Goal: Communication & Community: Answer question/provide support

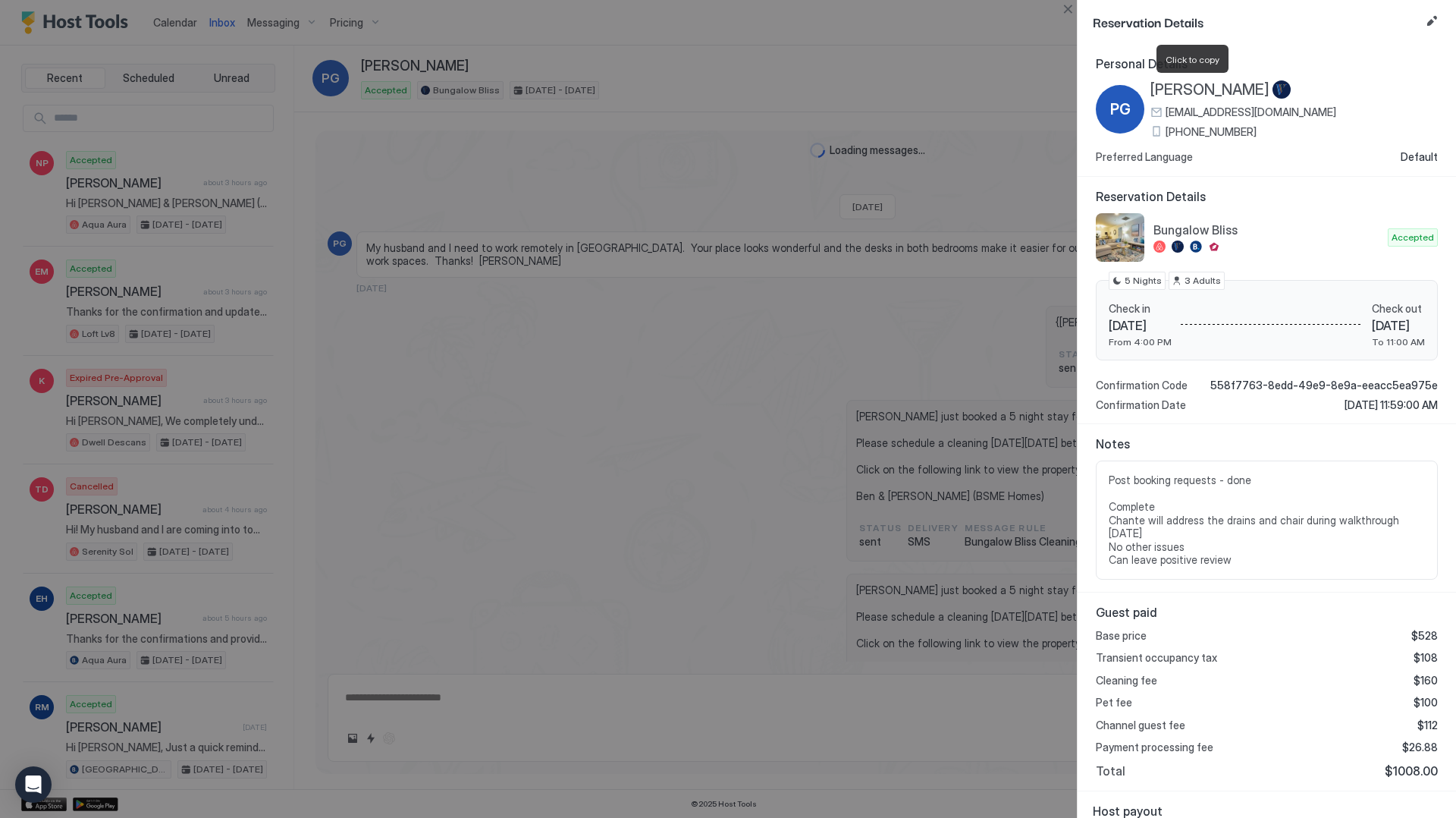
scroll to position [2783, 0]
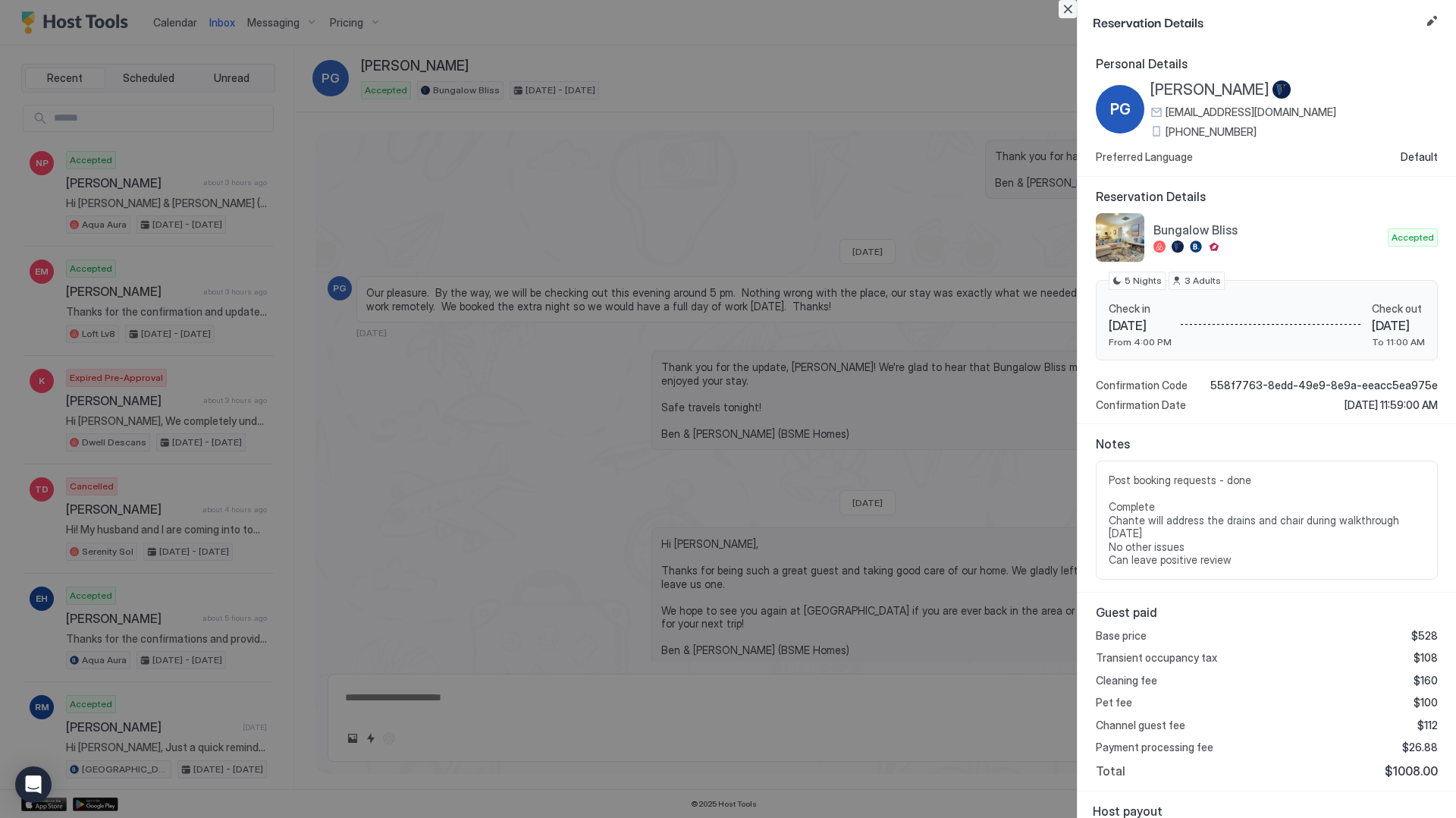
click at [1064, 13] on button "Close" at bounding box center [1067, 9] width 18 height 18
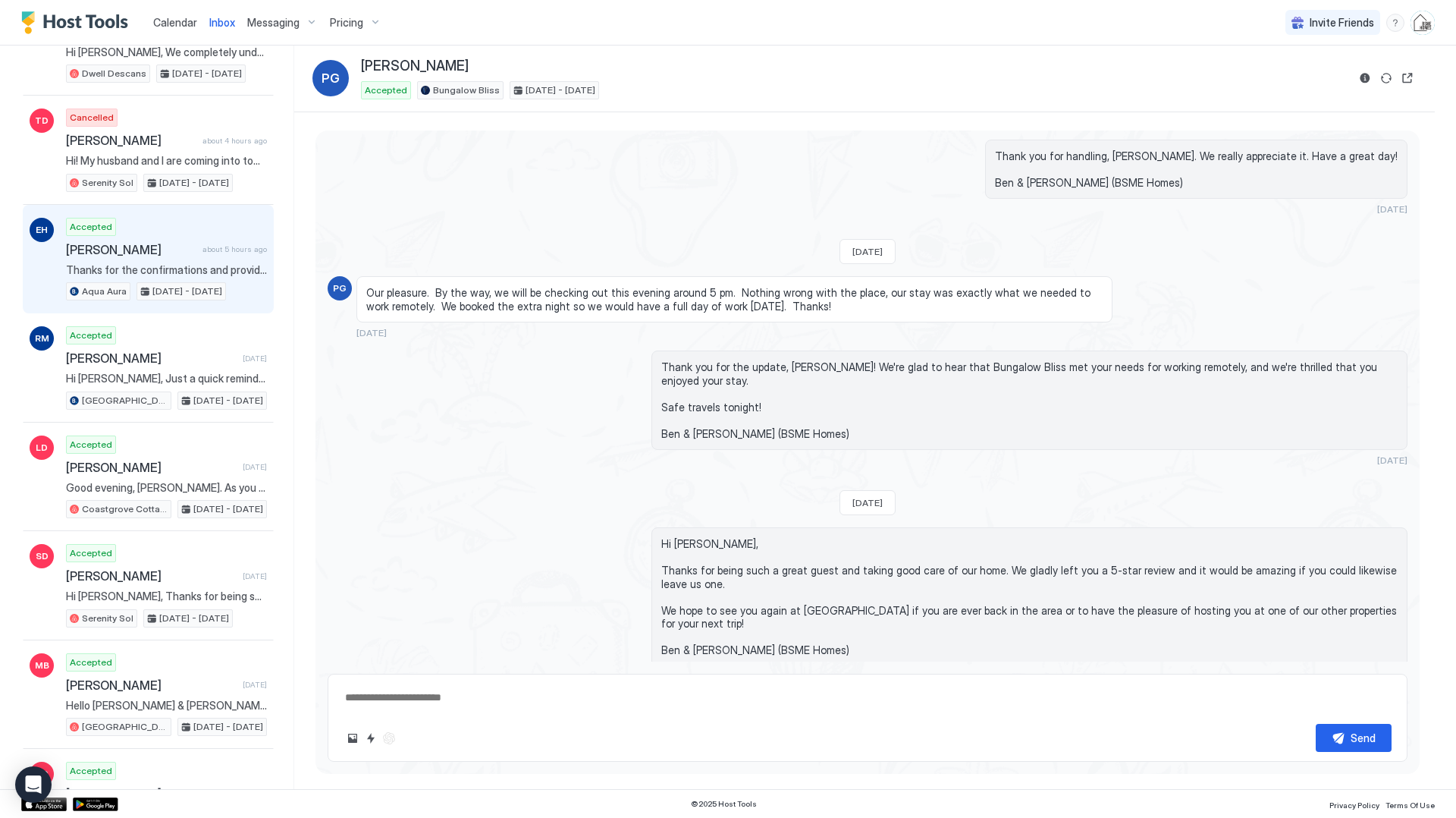
scroll to position [375, 0]
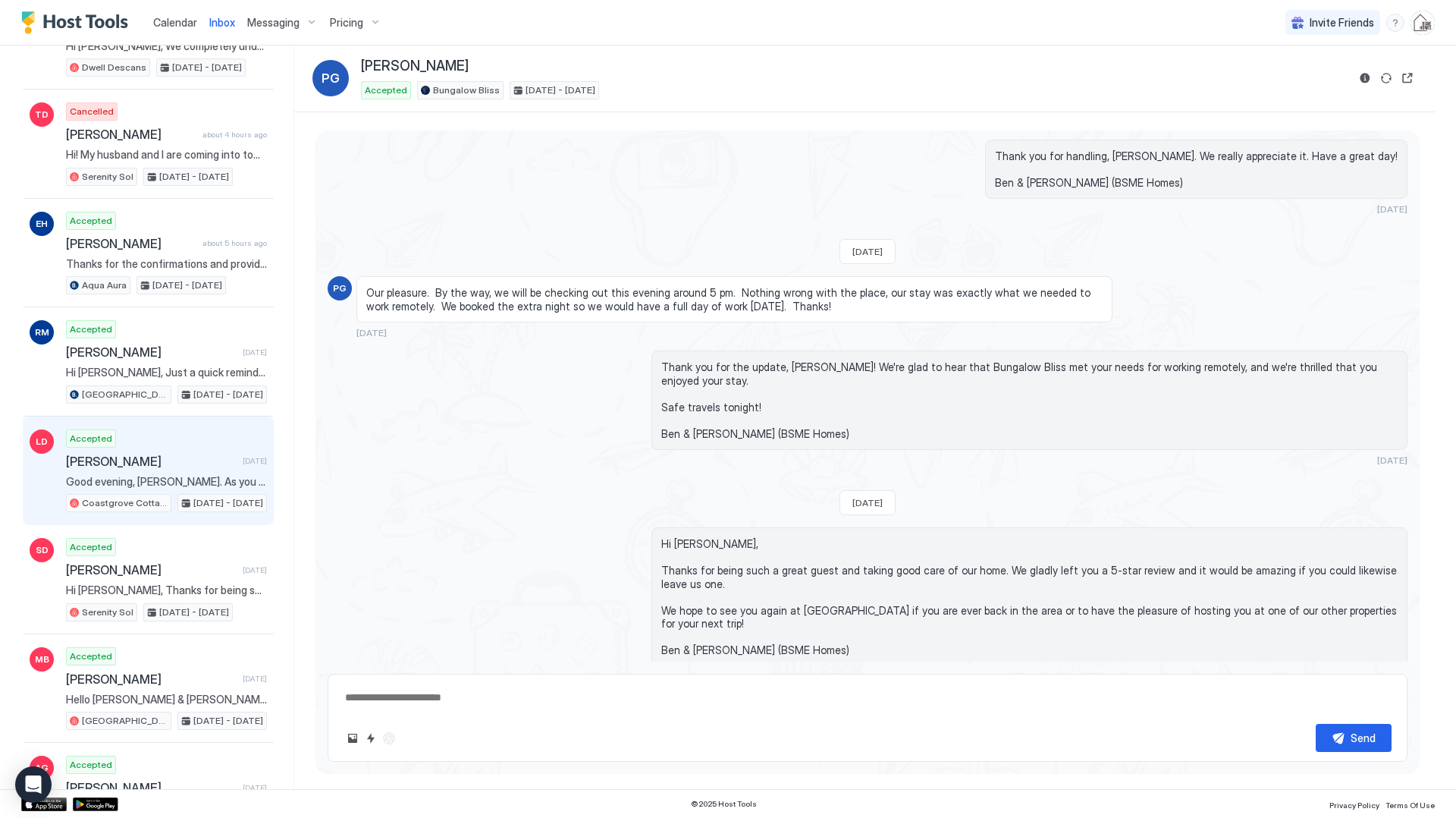
click at [212, 441] on div "Accepted [PERSON_NAME] [DATE] Good evening, [PERSON_NAME]. As you settle in for…" at bounding box center [166, 471] width 201 height 84
type textarea "*"
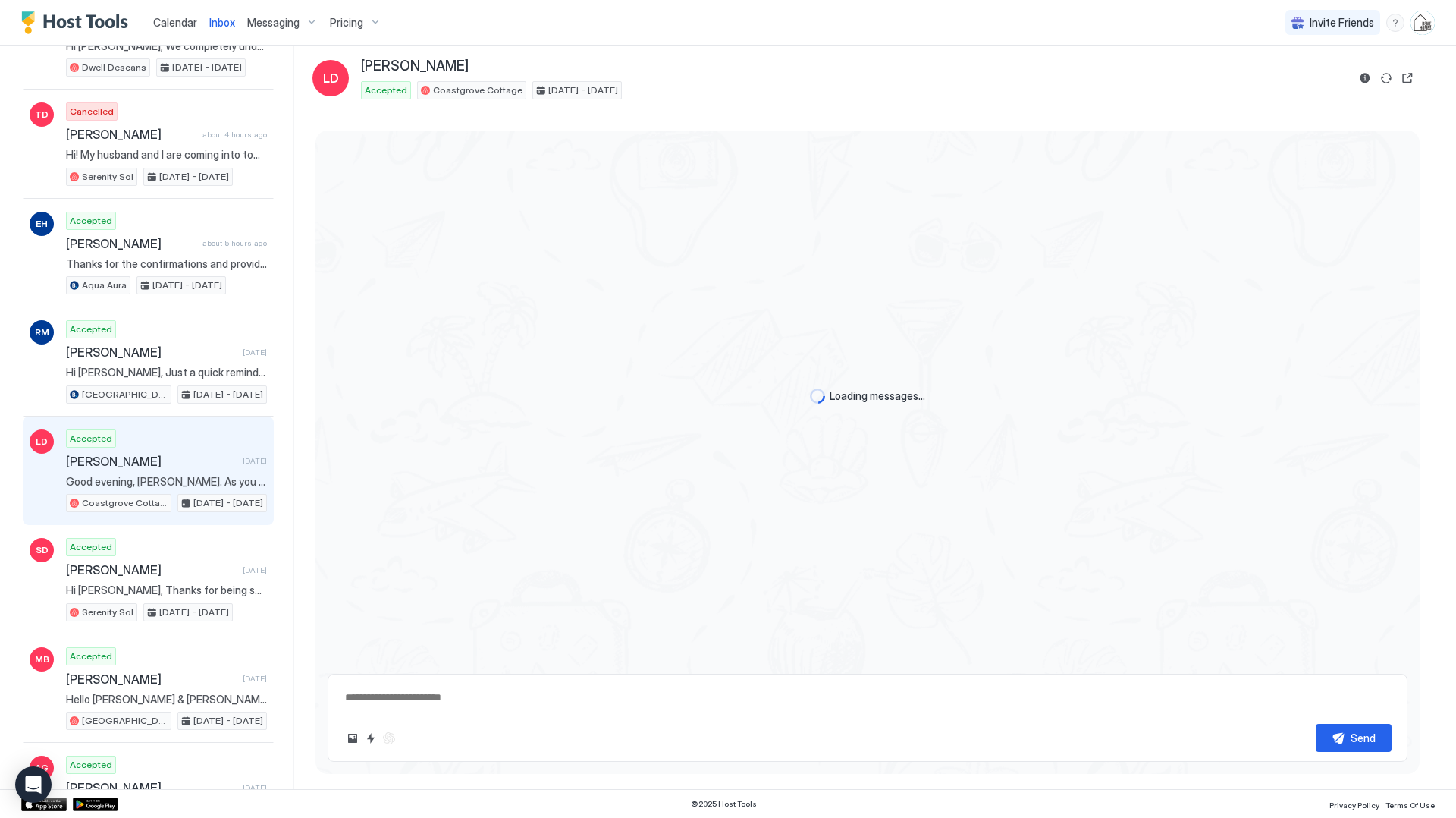
scroll to position [3018, 0]
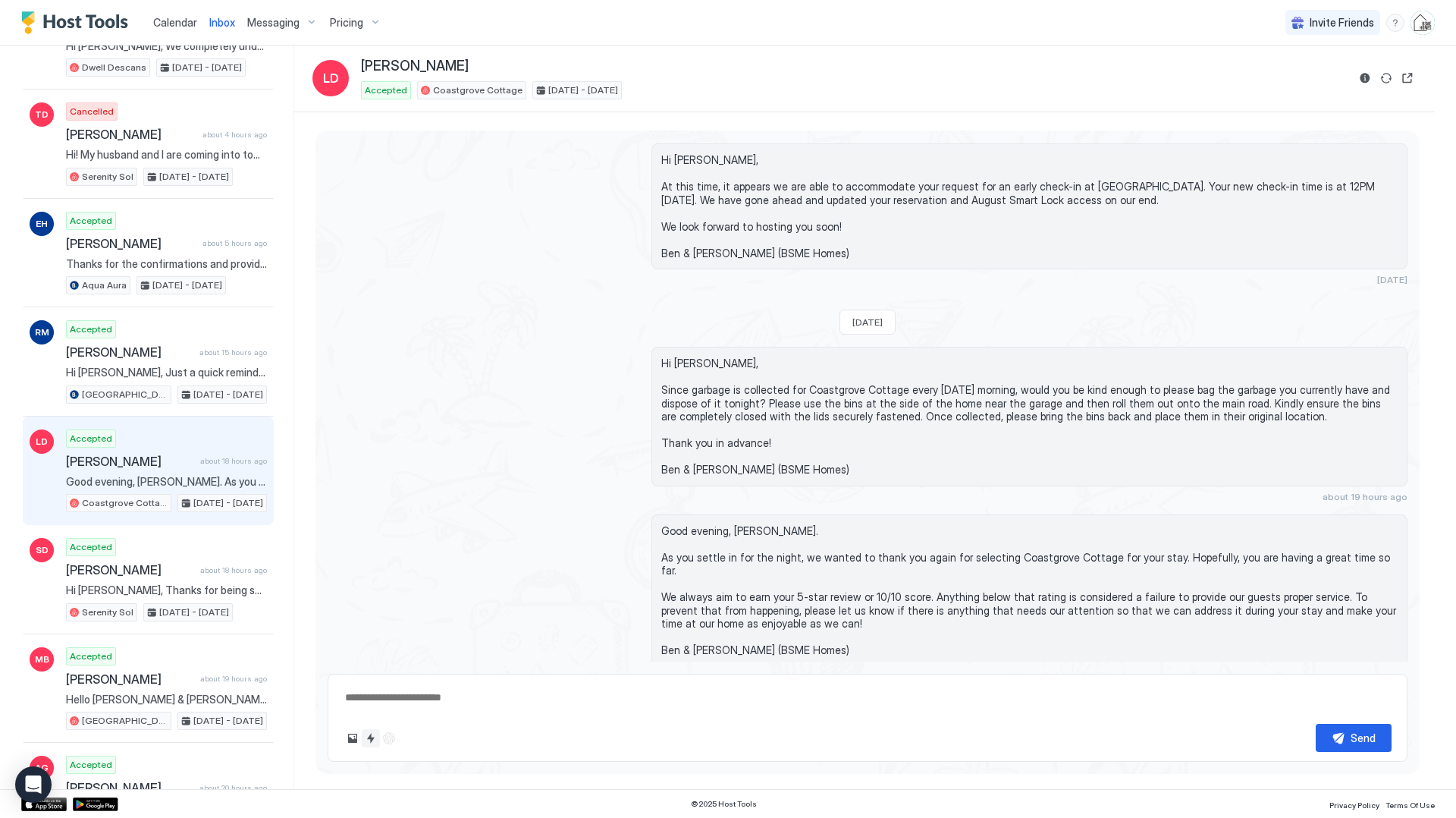
click at [373, 740] on button "Quick reply" at bounding box center [370, 738] width 18 height 18
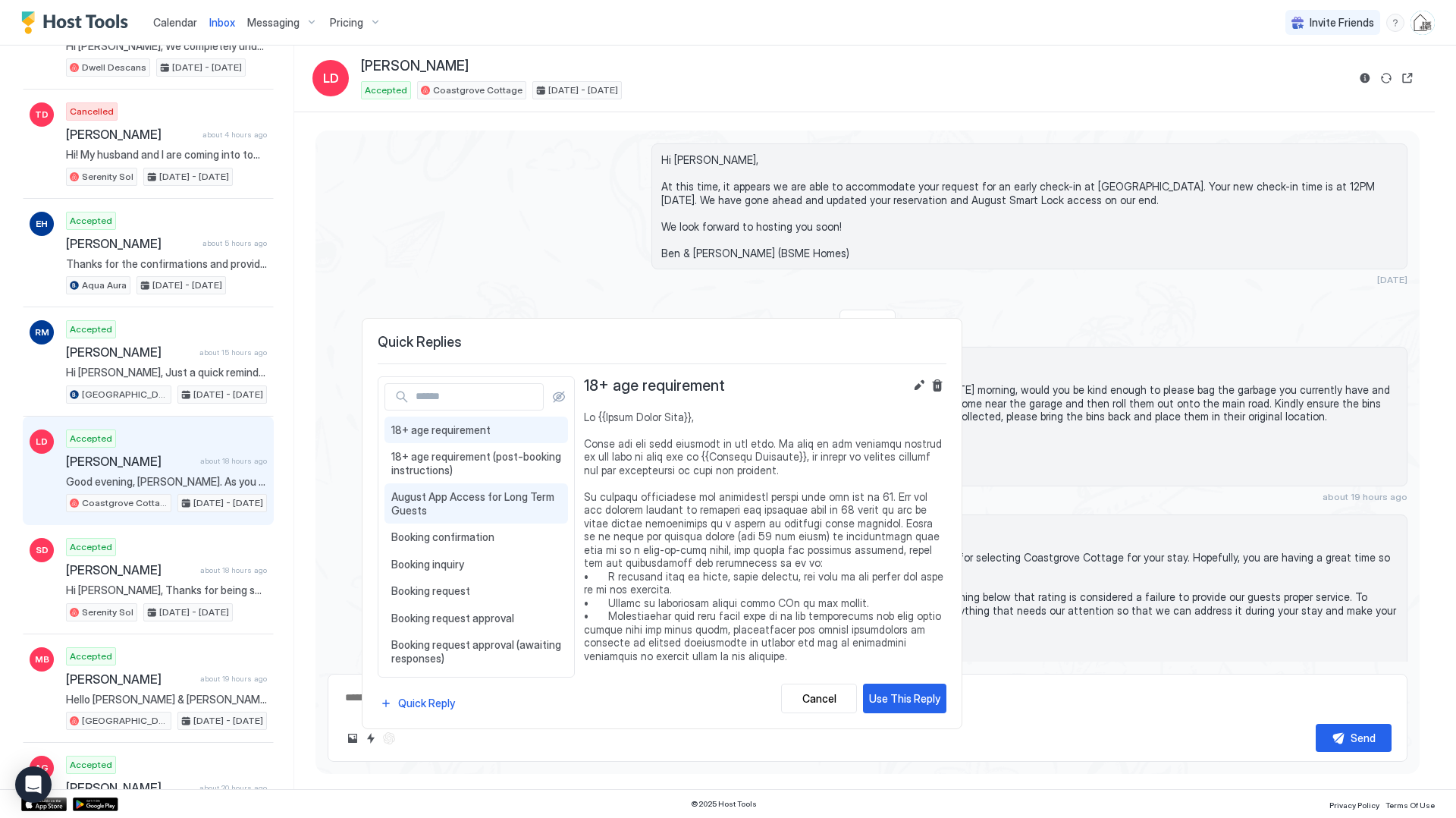
click at [498, 510] on span "August App Access for Long Term Guests" at bounding box center [476, 503] width 170 height 27
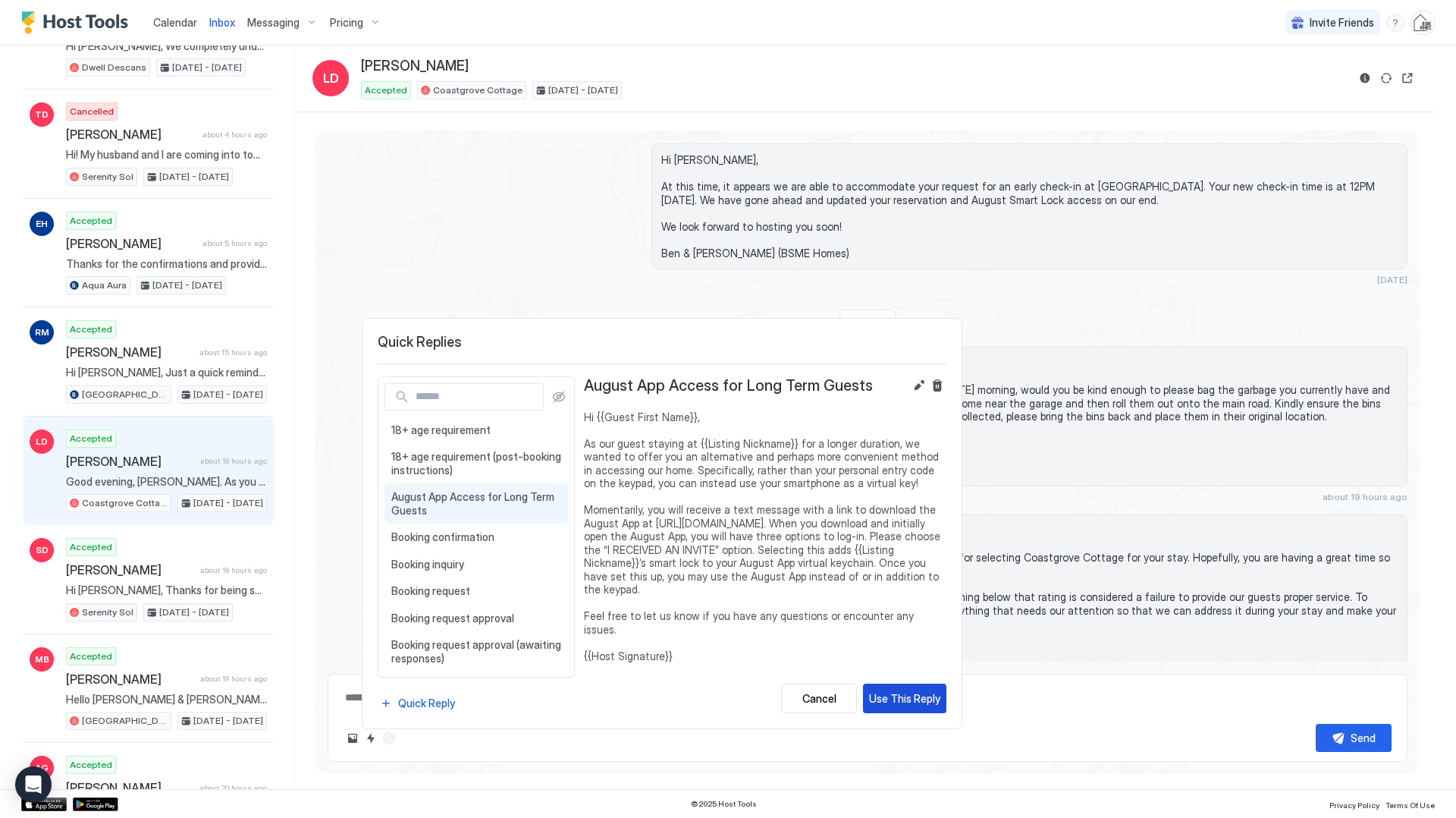
click at [919, 705] on div "Use This Reply" at bounding box center [904, 698] width 71 height 16
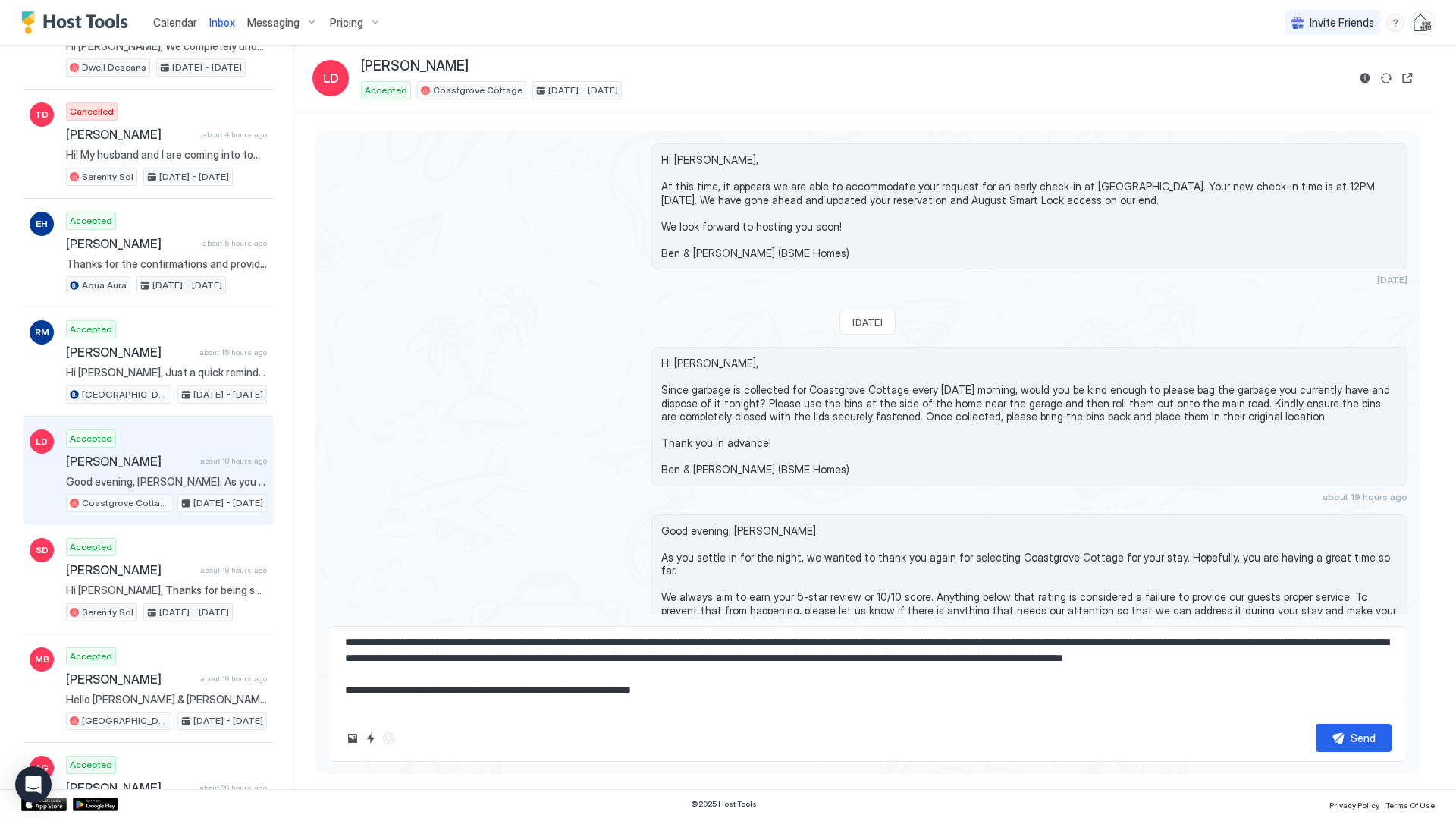
scroll to position [87, 0]
click at [1371, 77] on button "Reservation information" at bounding box center [1364, 77] width 18 height 18
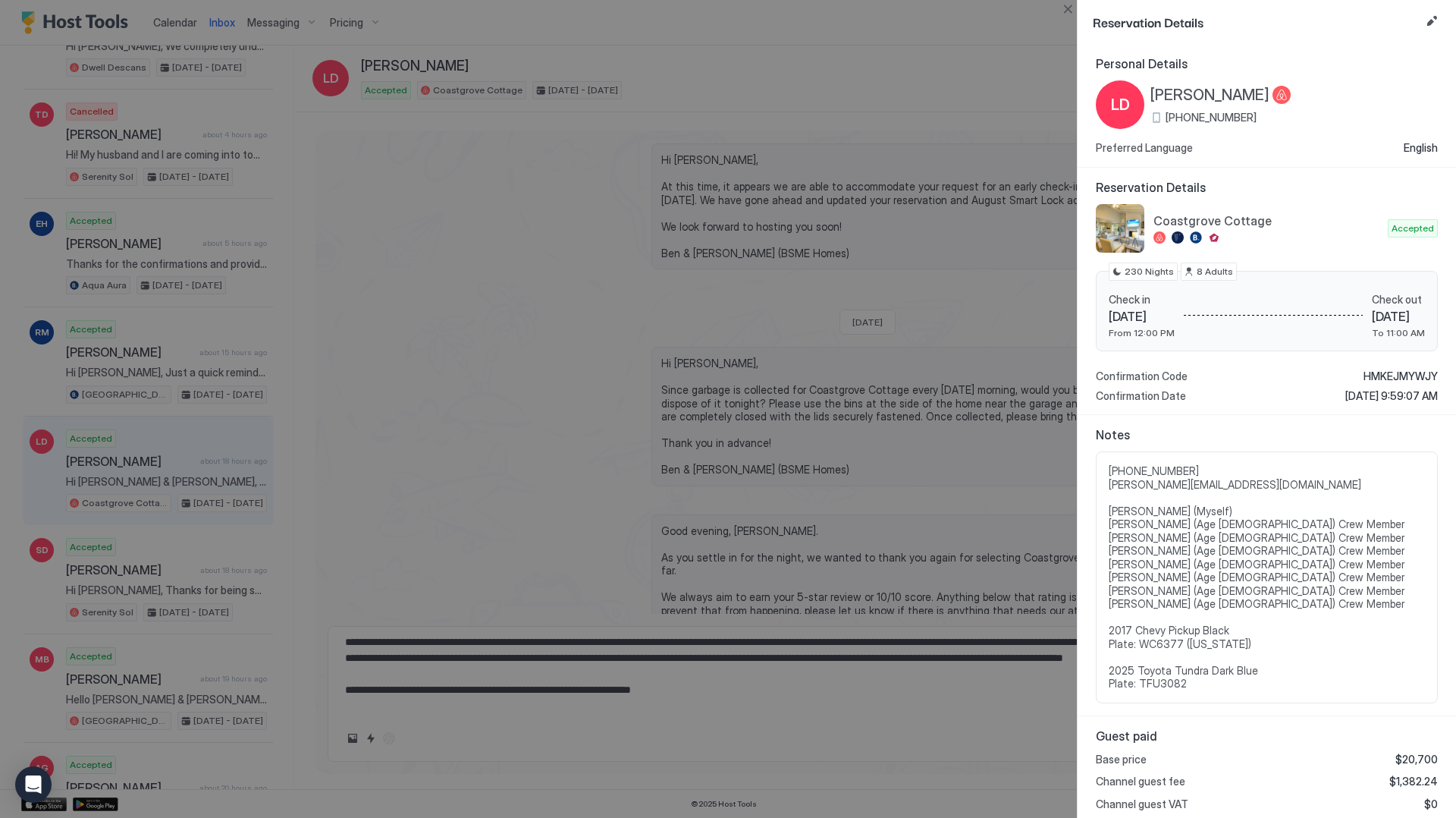
click at [561, 247] on div at bounding box center [728, 409] width 1456 height 818
click at [1070, 3] on button "Close" at bounding box center [1067, 9] width 18 height 18
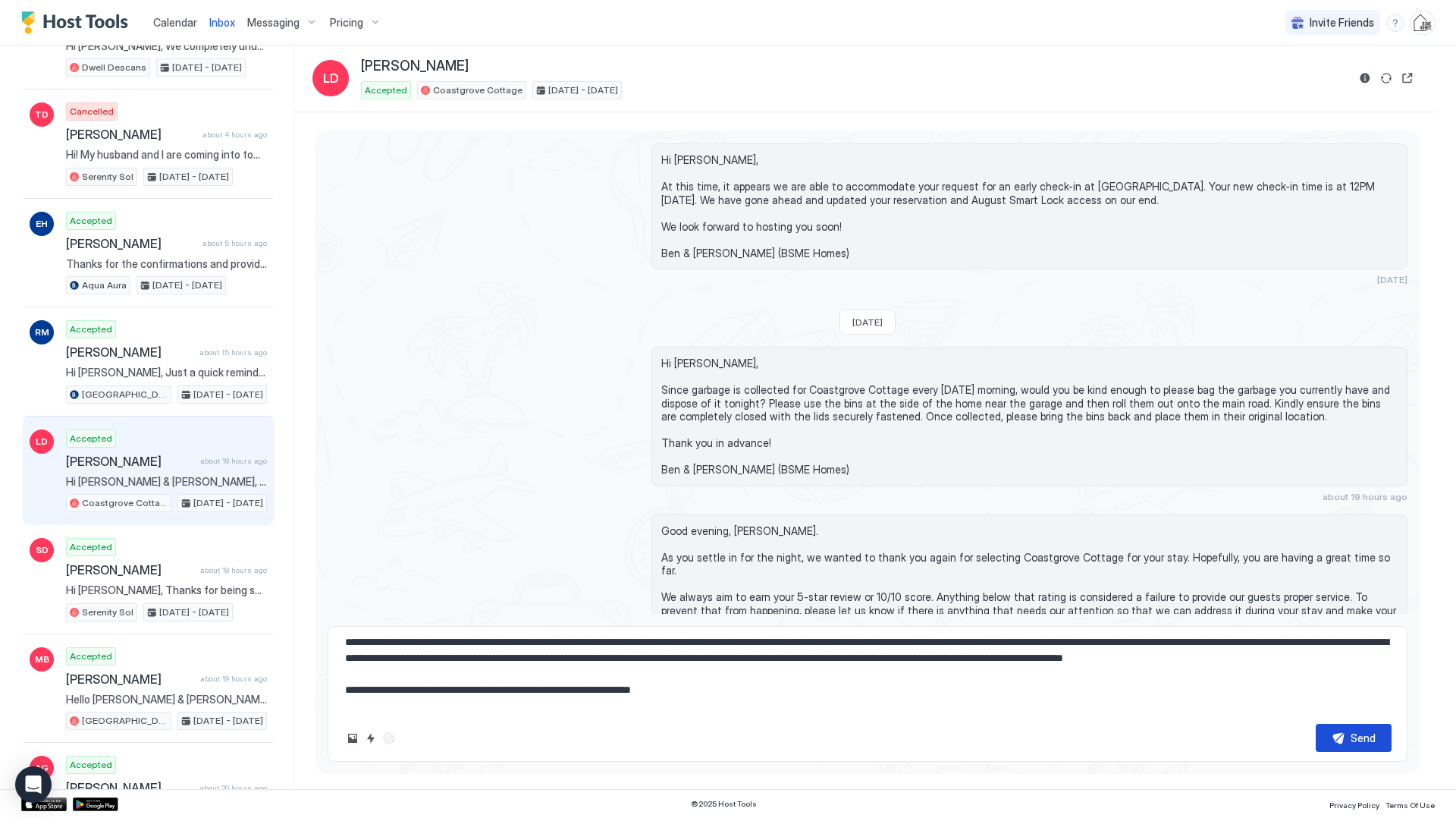
click at [1351, 734] on div "Send" at bounding box center [1364, 738] width 25 height 16
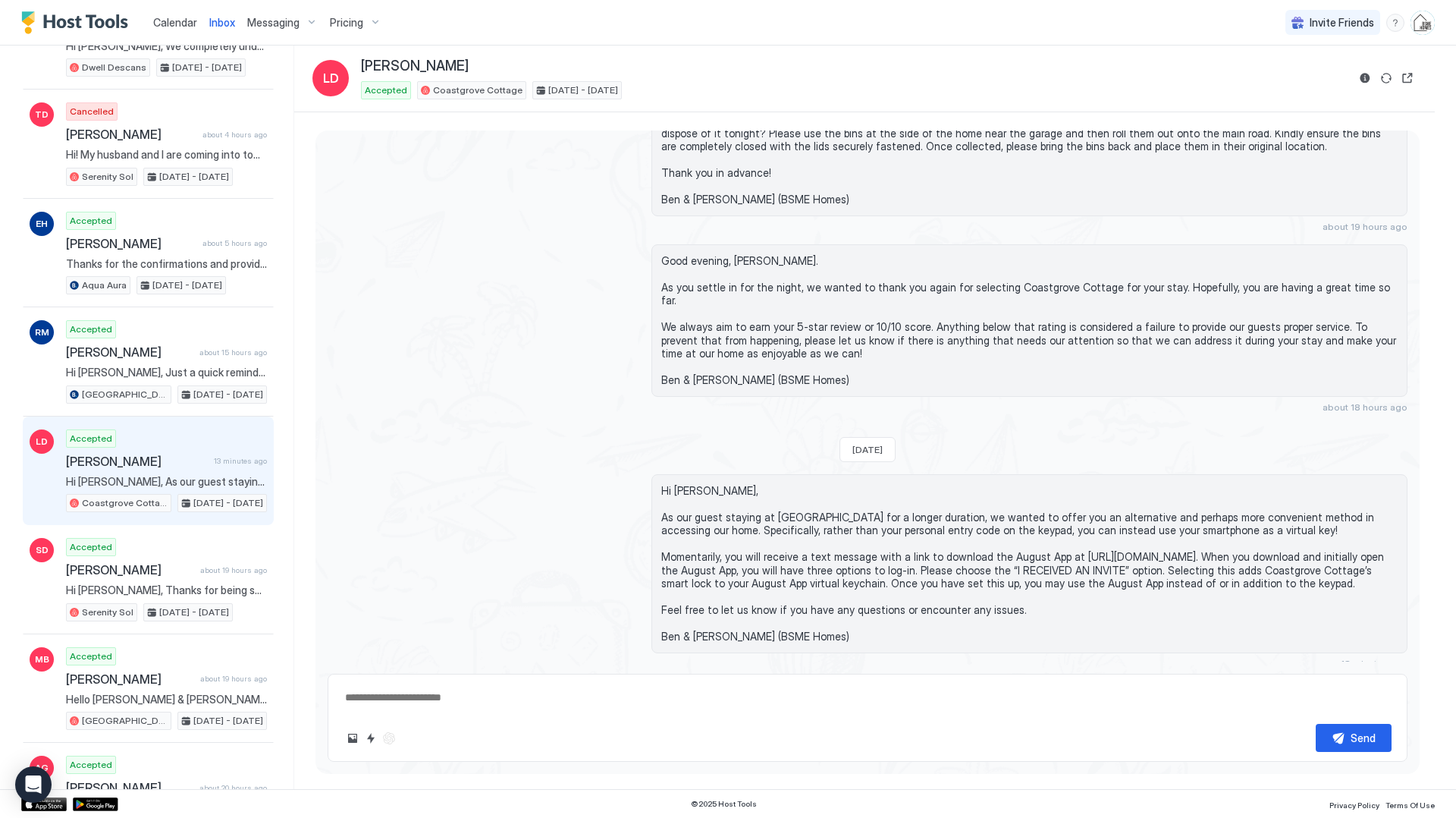
scroll to position [0, 0]
